Goal: Task Accomplishment & Management: Use online tool/utility

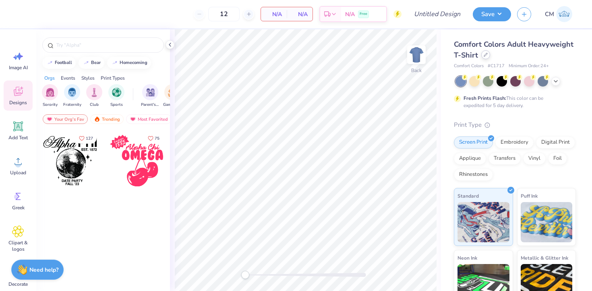
click at [487, 53] on icon at bounding box center [485, 54] width 3 height 3
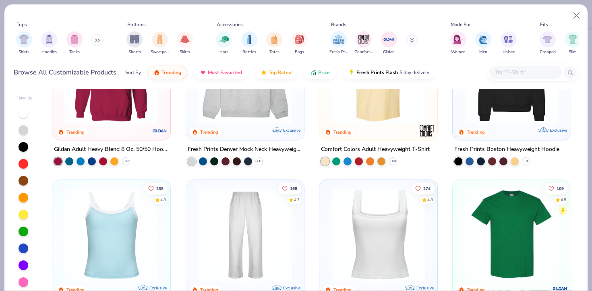
scroll to position [73, 0]
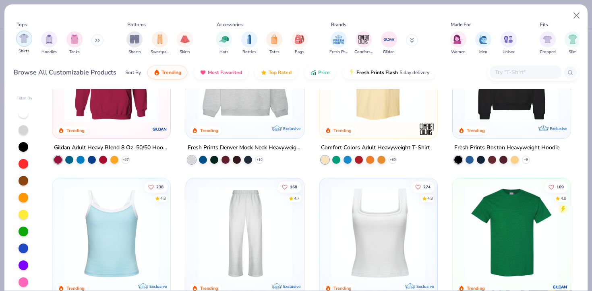
click at [25, 39] on img "filter for Shirts" at bounding box center [23, 38] width 9 height 9
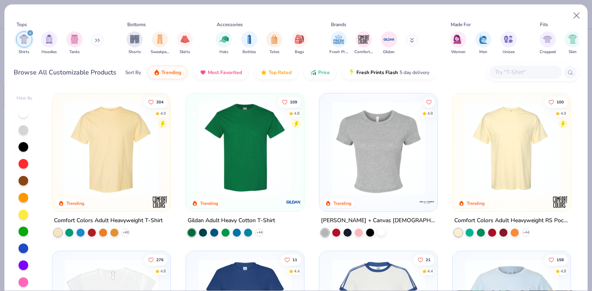
click at [383, 231] on div at bounding box center [382, 232] width 8 height 8
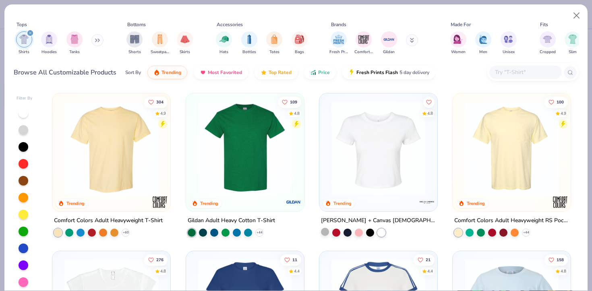
click at [326, 233] on div at bounding box center [325, 232] width 8 height 8
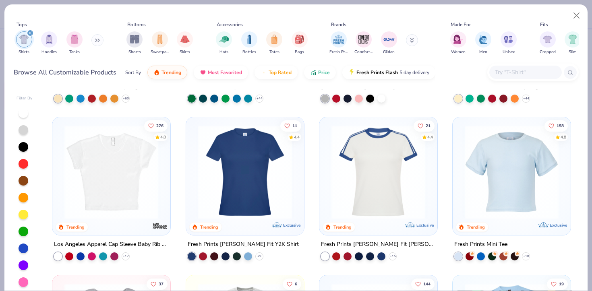
scroll to position [136, 0]
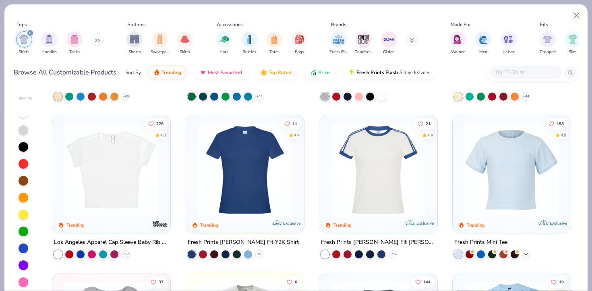
click at [527, 254] on polyline at bounding box center [526, 255] width 3 height 2
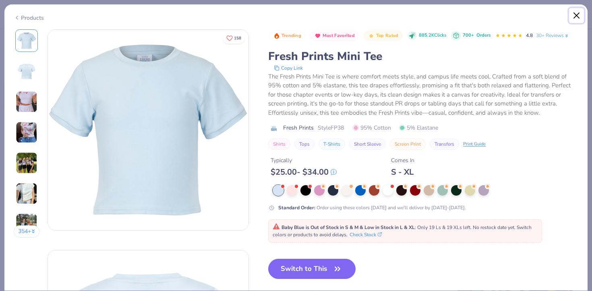
click at [576, 17] on button "Close" at bounding box center [576, 15] width 15 height 15
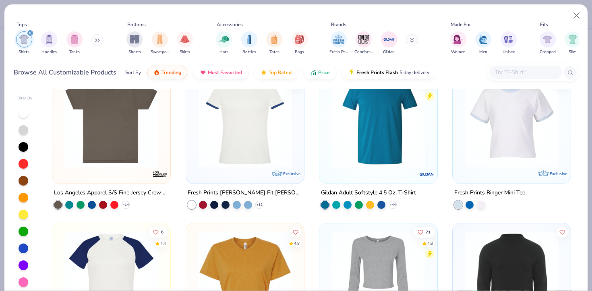
scroll to position [512, 0]
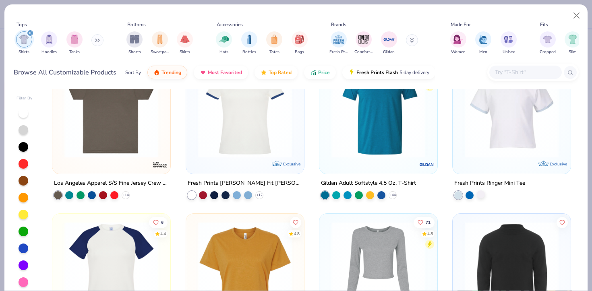
click at [479, 193] on div at bounding box center [481, 195] width 8 height 8
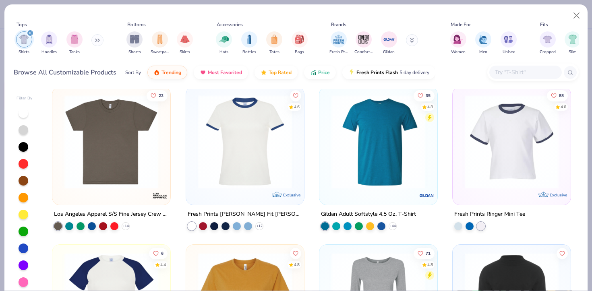
scroll to position [439, 0]
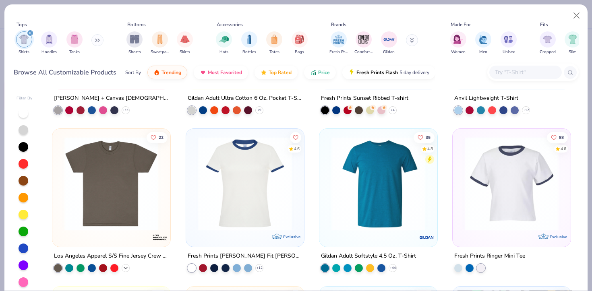
click at [125, 269] on polyline at bounding box center [125, 269] width 3 height 2
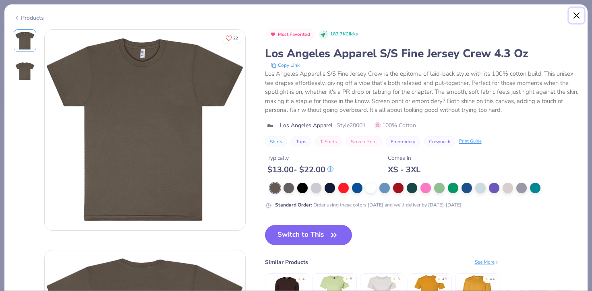
click at [575, 19] on button "Close" at bounding box center [576, 15] width 15 height 15
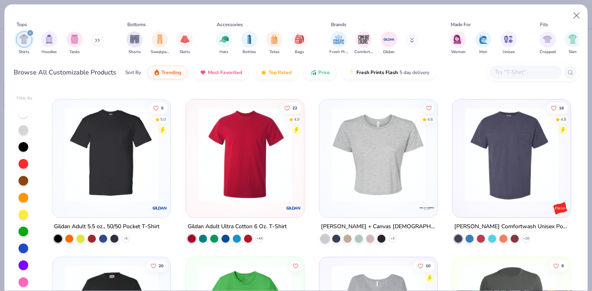
scroll to position [954, 0]
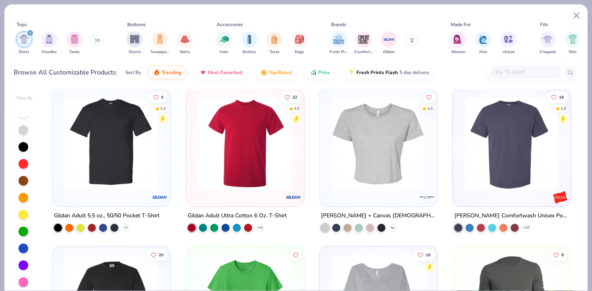
click at [394, 224] on div "+ 3" at bounding box center [393, 228] width 8 height 8
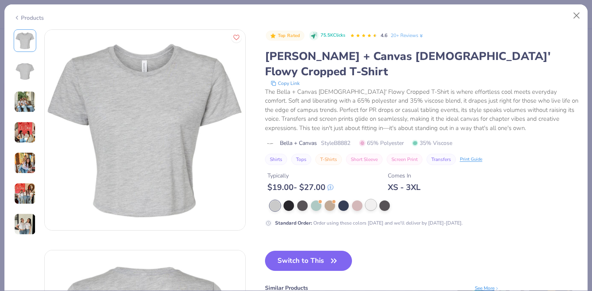
click at [369, 200] on div at bounding box center [371, 205] width 10 height 10
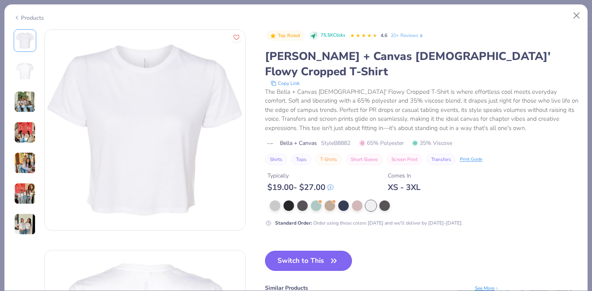
click at [319, 251] on button "Switch to This" at bounding box center [308, 261] width 87 height 20
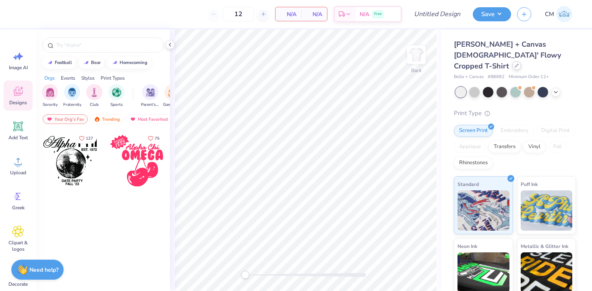
click at [515, 64] on icon at bounding box center [517, 66] width 4 height 4
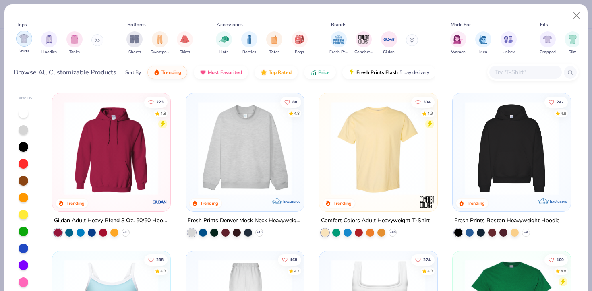
click at [20, 39] on img "filter for Shirts" at bounding box center [23, 38] width 9 height 9
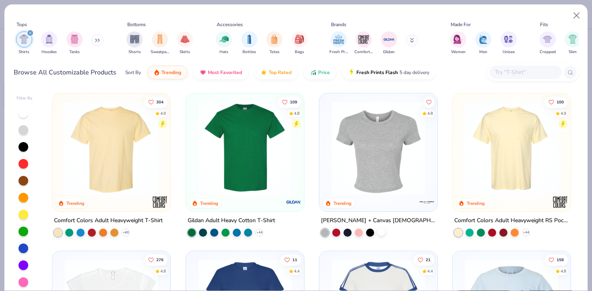
click at [381, 234] on div at bounding box center [382, 232] width 8 height 8
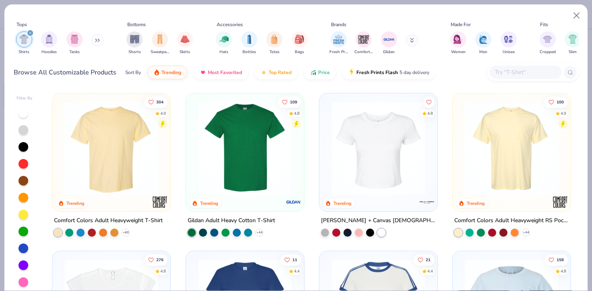
click at [382, 163] on img at bounding box center [379, 149] width 102 height 94
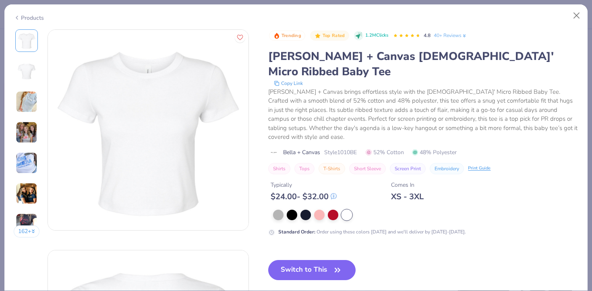
click at [349, 148] on span "Style 1010BE" at bounding box center [340, 152] width 33 height 8
copy span "1010BE"
click at [577, 16] on button "Close" at bounding box center [576, 15] width 15 height 15
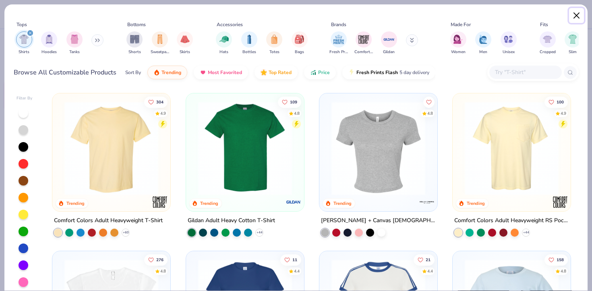
click at [580, 12] on button "Close" at bounding box center [576, 15] width 15 height 15
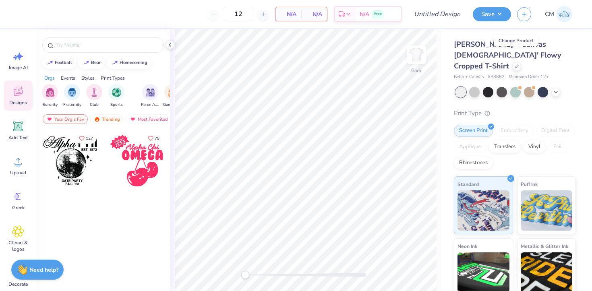
click at [566, 13] on img at bounding box center [565, 14] width 16 height 16
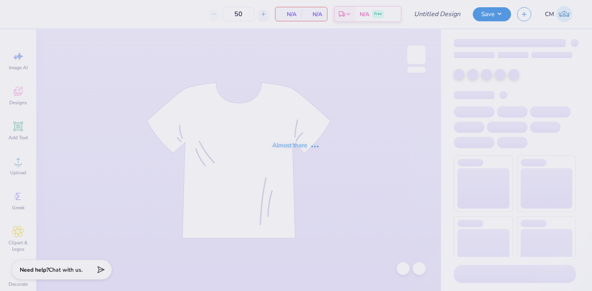
type input "[MEDICAL_DATA] tank top"
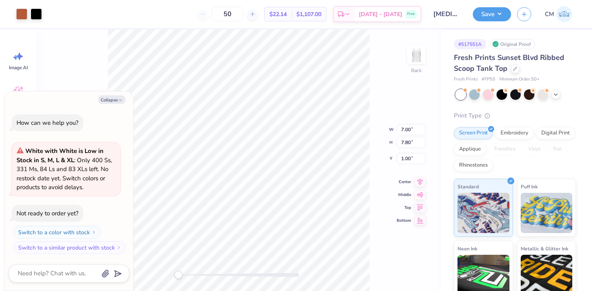
type textarea "x"
type input "5.03"
type input "5.26"
type input "2.96"
type textarea "x"
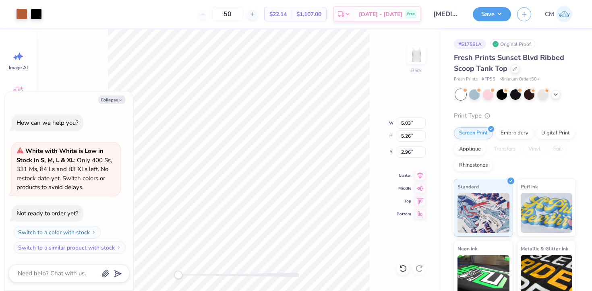
type input "1.16"
type textarea "x"
type input "6.90"
type input "7.70"
type input "0.50"
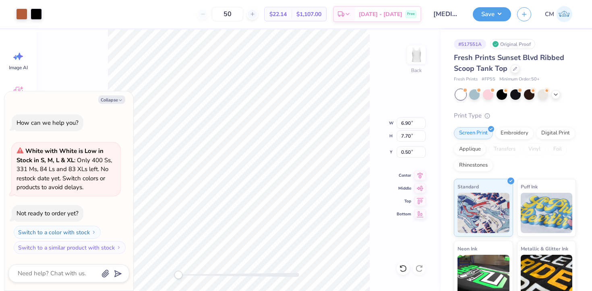
type textarea "x"
type input "0.25"
click at [113, 99] on button "Collapse" at bounding box center [111, 100] width 27 height 8
type textarea "x"
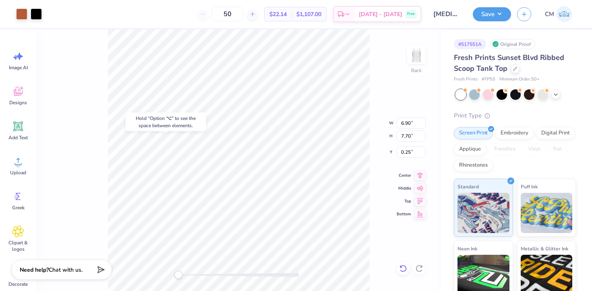
click at [401, 268] on icon at bounding box center [402, 267] width 2 height 2
type input "5.71"
type input "6.36"
click at [401, 268] on icon at bounding box center [402, 267] width 2 height 2
type input "1.16"
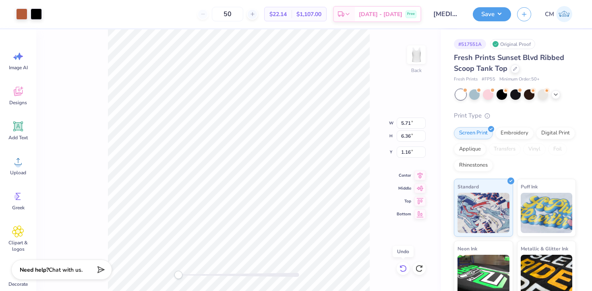
click at [401, 268] on icon at bounding box center [402, 267] width 2 height 2
type input "5.75"
type input "6.41"
type input "0.59"
